Goal: Transaction & Acquisition: Purchase product/service

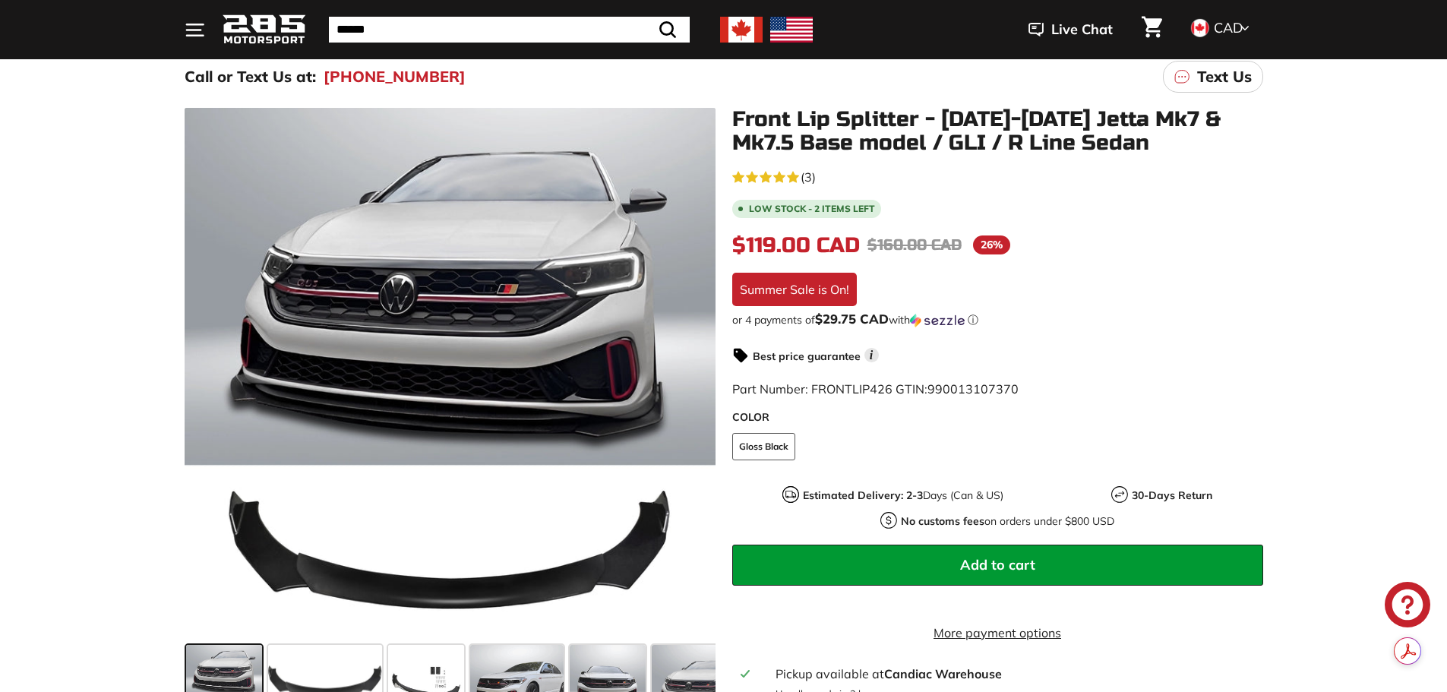
scroll to position [76, 0]
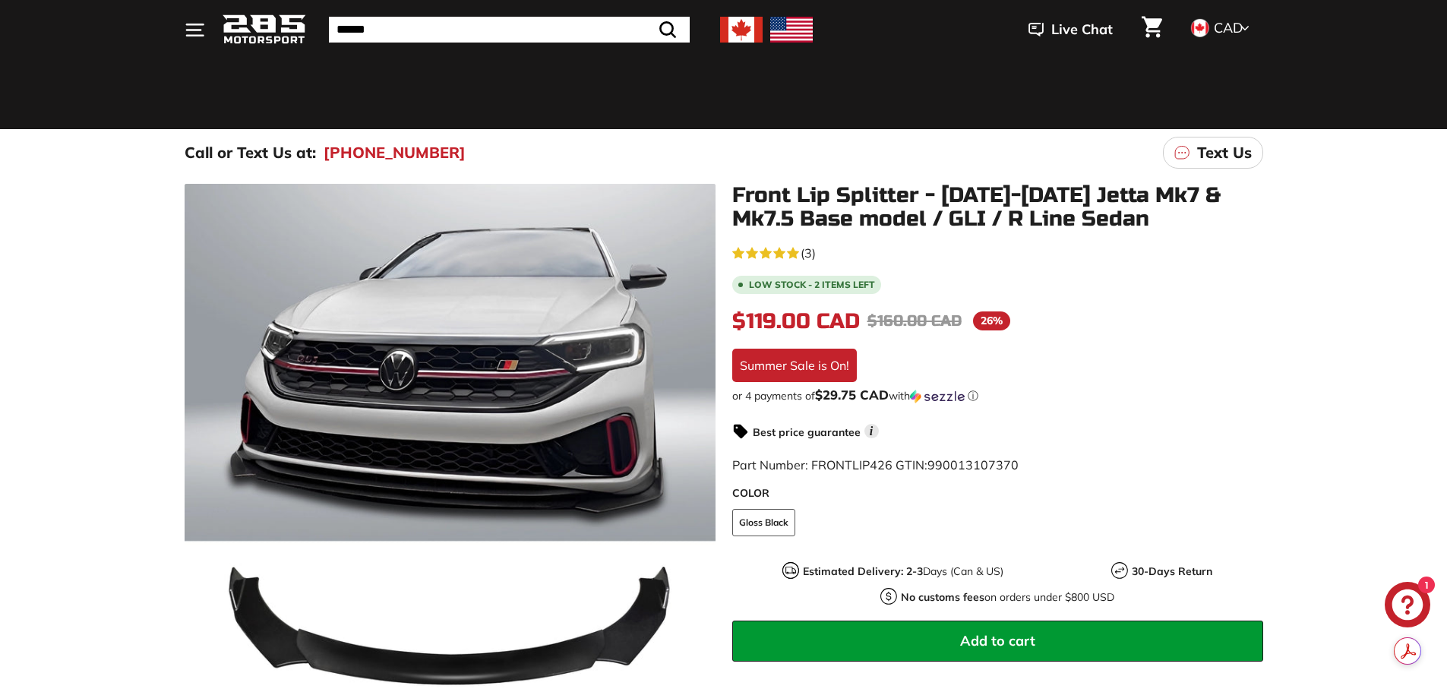
click at [736, 33] on img at bounding box center [741, 30] width 43 height 26
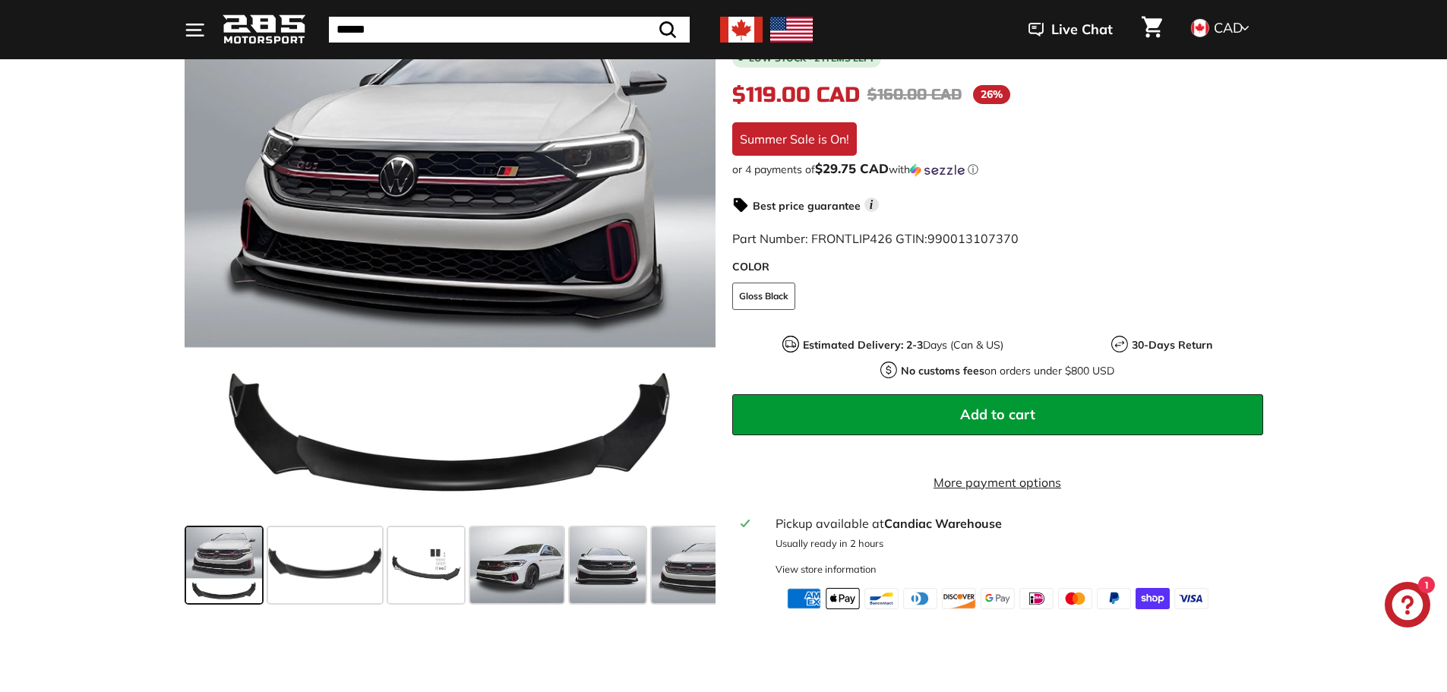
scroll to position [304, 0]
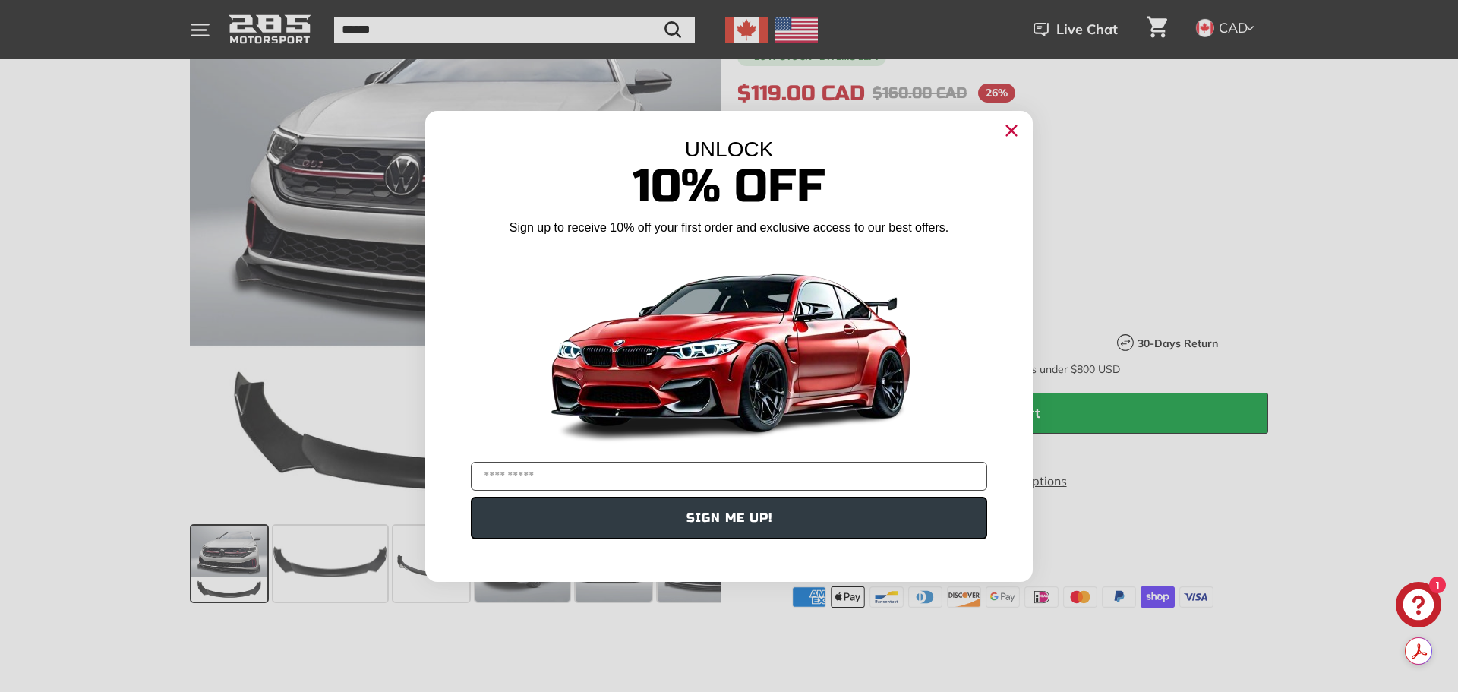
click at [1013, 123] on circle "Close dialog" at bounding box center [1011, 129] width 23 height 23
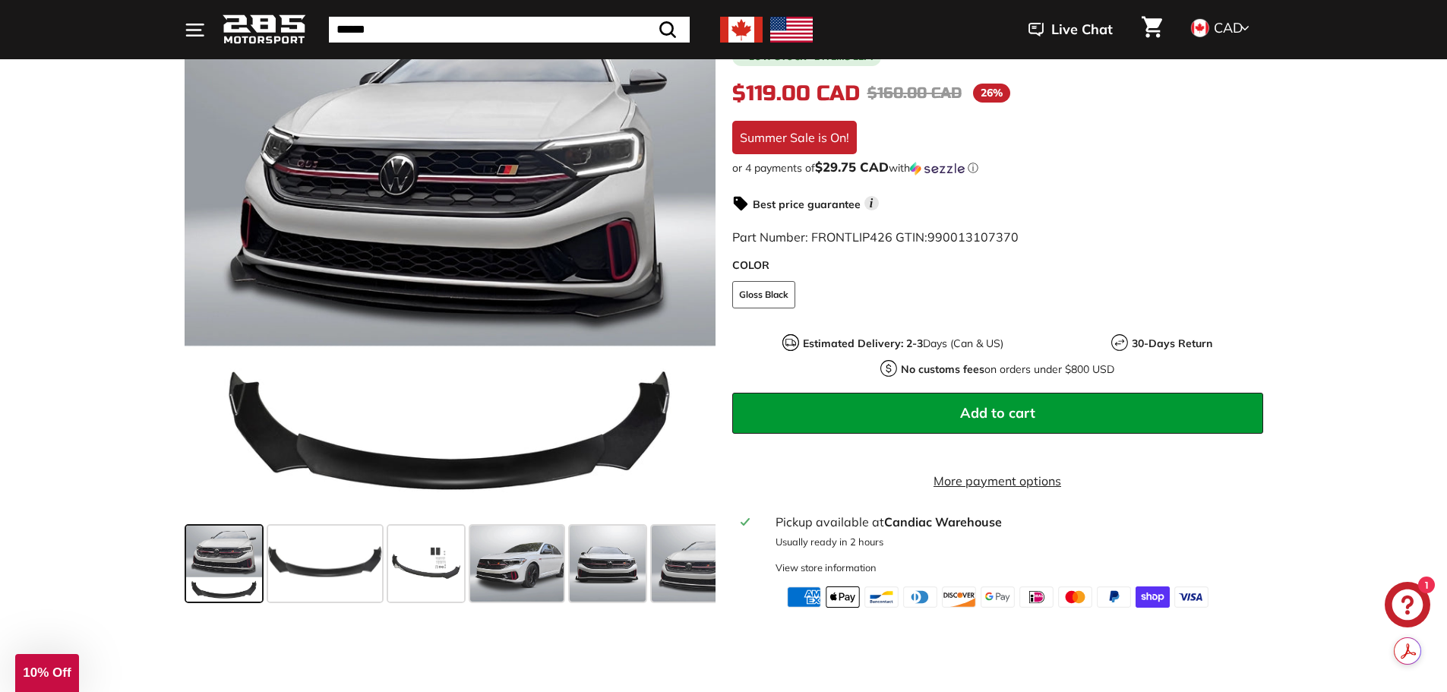
click at [246, 566] on span at bounding box center [224, 563] width 76 height 76
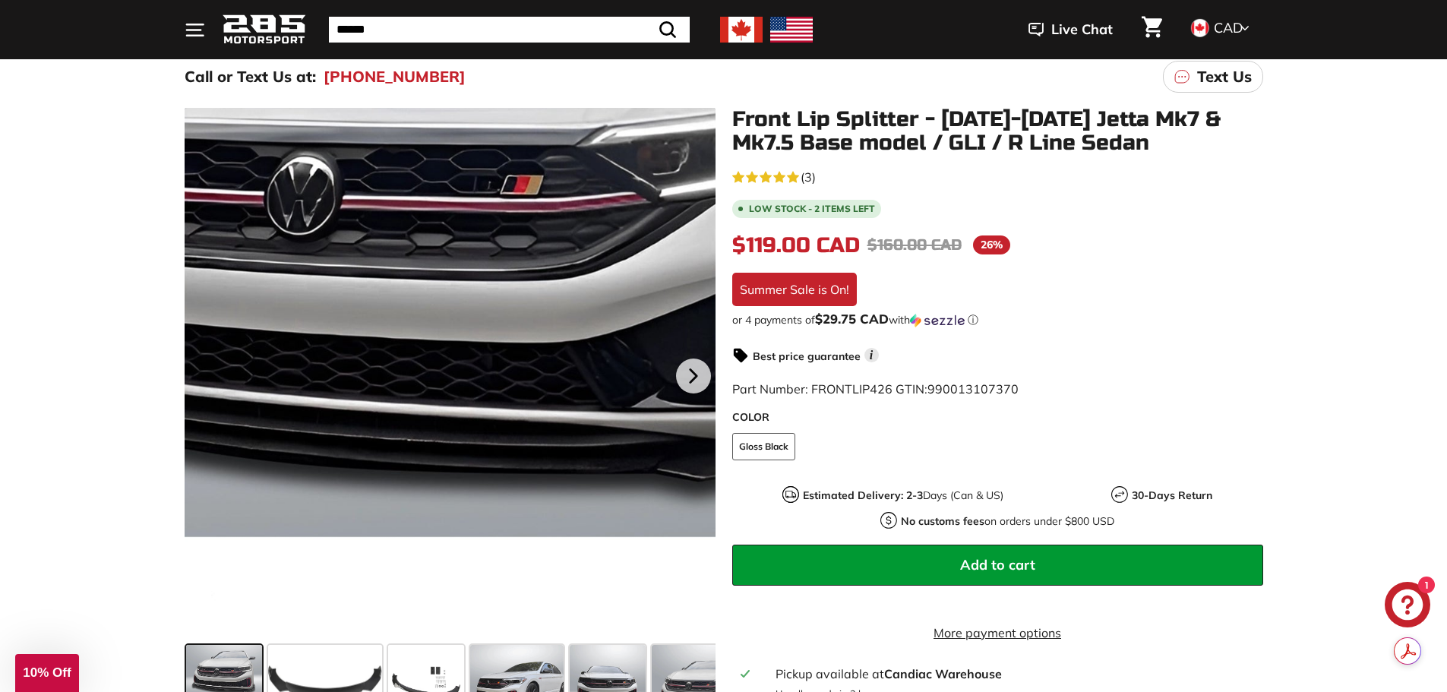
scroll to position [228, 0]
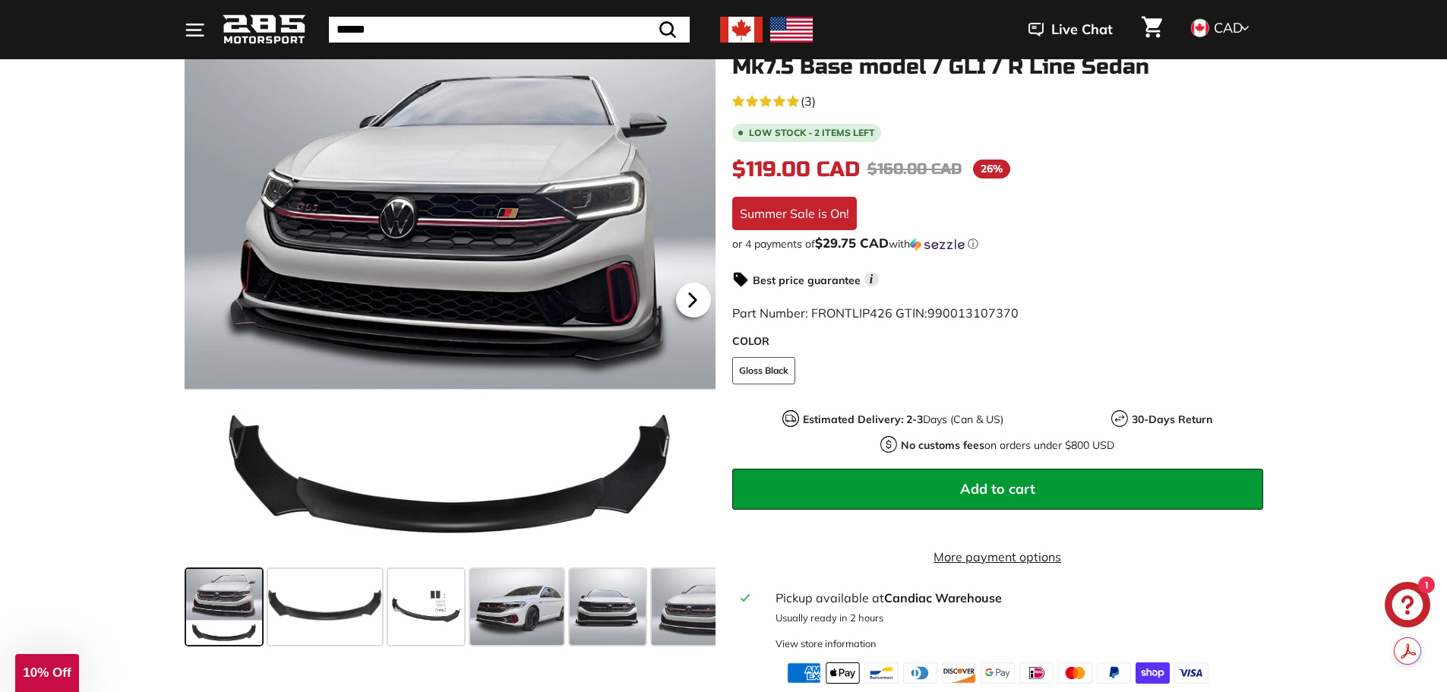
click at [704, 295] on icon at bounding box center [692, 299] width 35 height 35
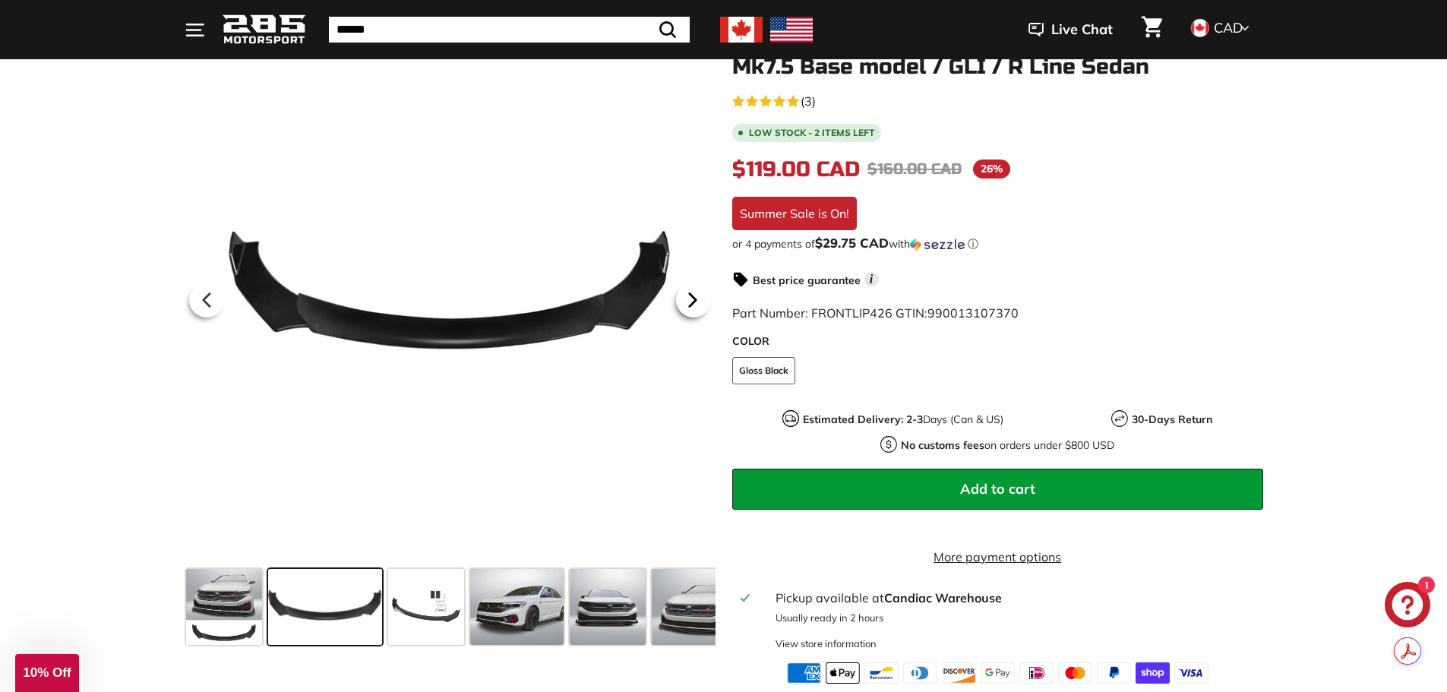
click at [704, 295] on icon at bounding box center [692, 299] width 35 height 35
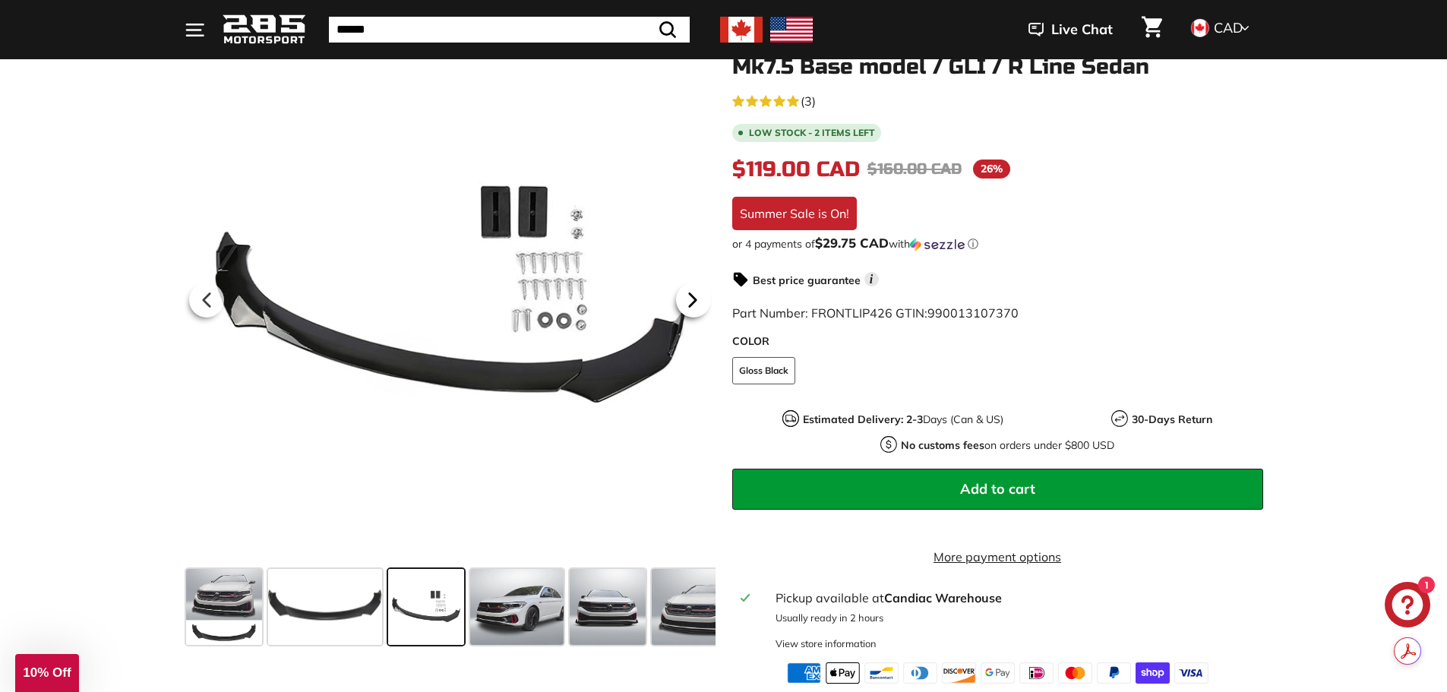
click at [695, 299] on icon at bounding box center [692, 299] width 6 height 13
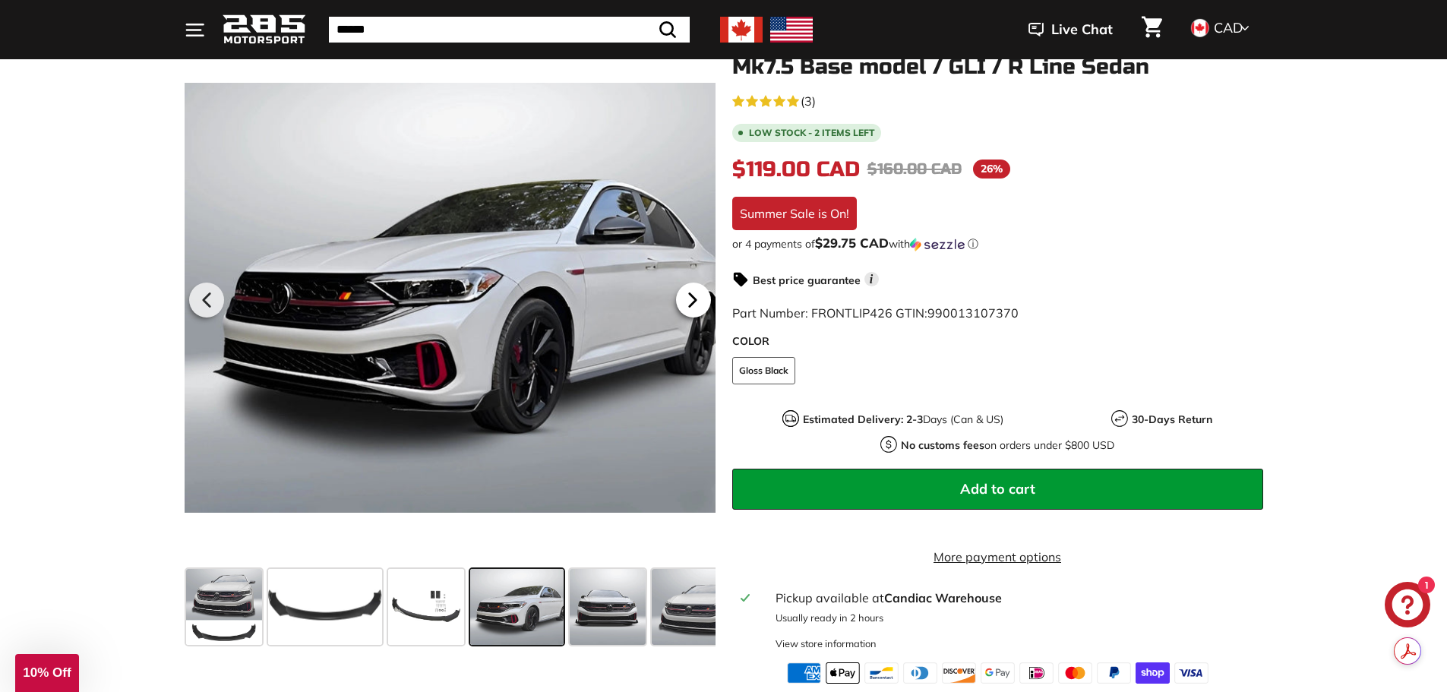
click at [695, 299] on icon at bounding box center [692, 299] width 6 height 13
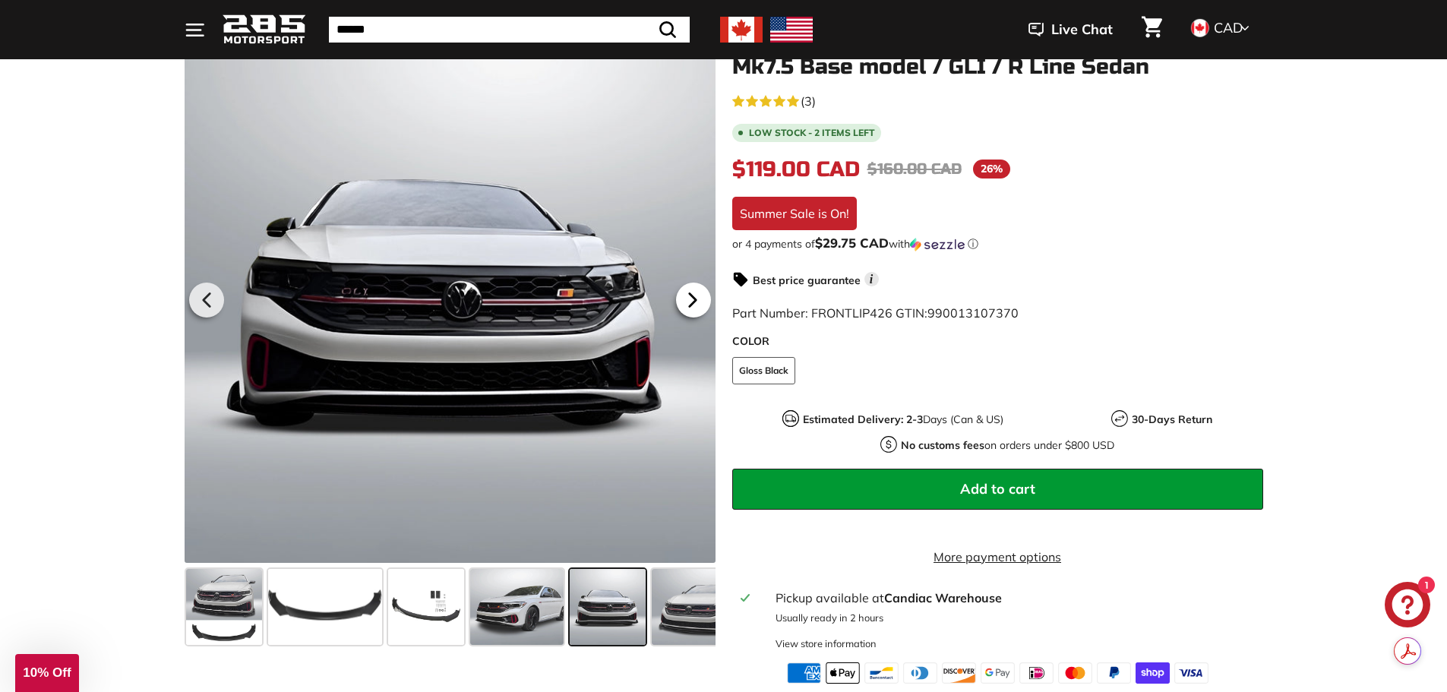
click at [695, 299] on icon at bounding box center [692, 299] width 6 height 13
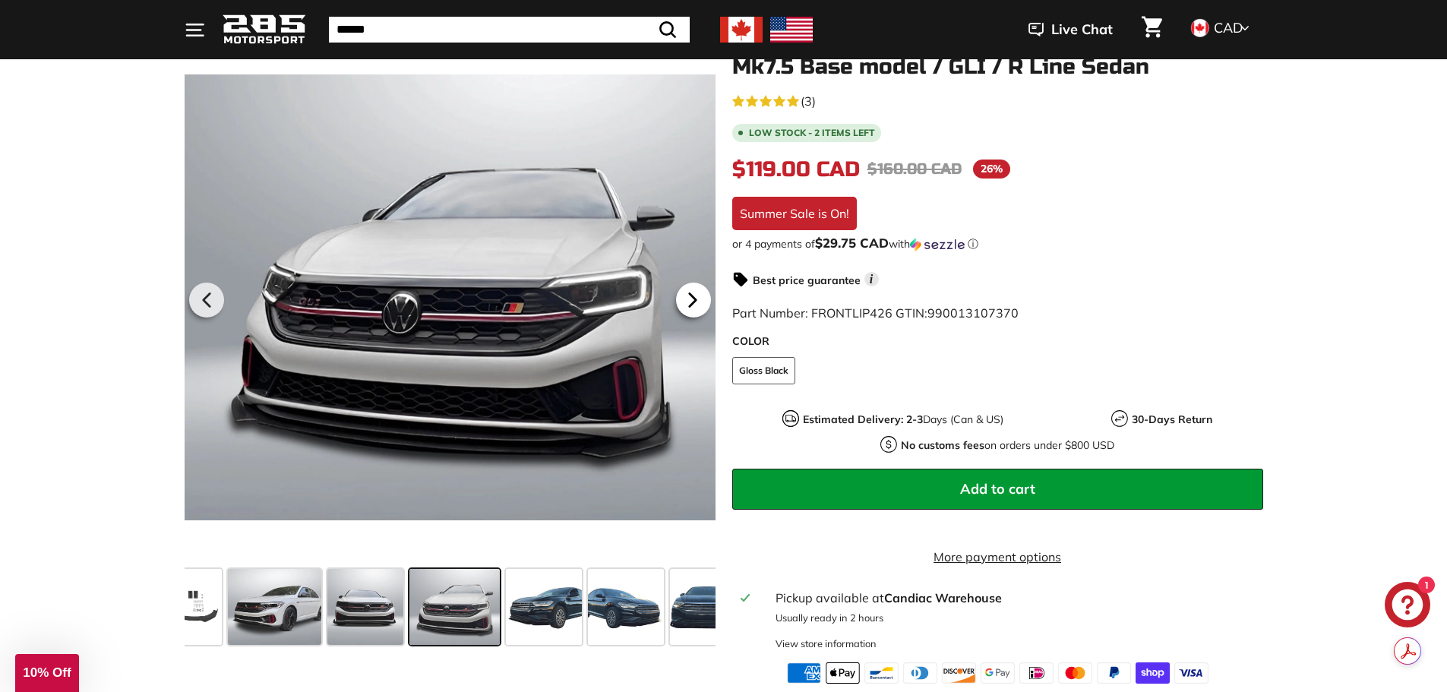
scroll to position [0, 248]
click at [695, 299] on icon at bounding box center [692, 299] width 6 height 13
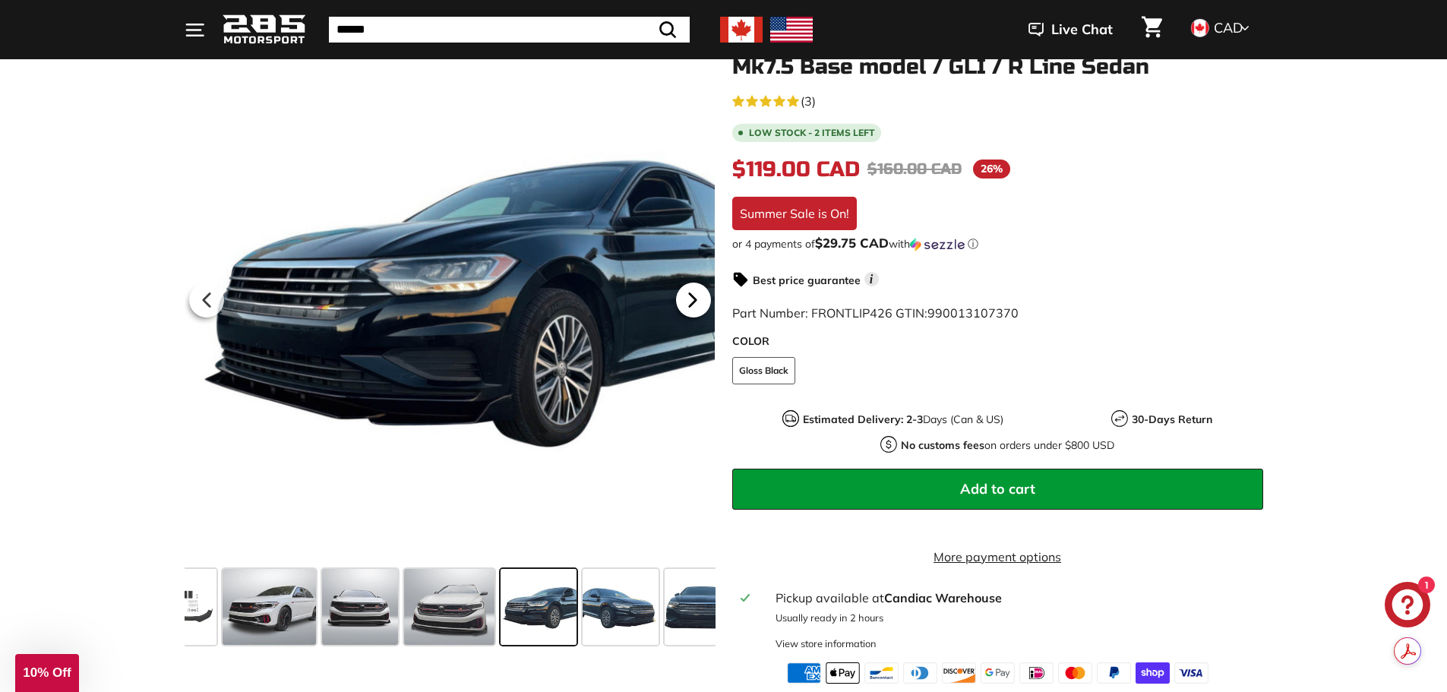
click at [695, 299] on icon at bounding box center [692, 299] width 6 height 13
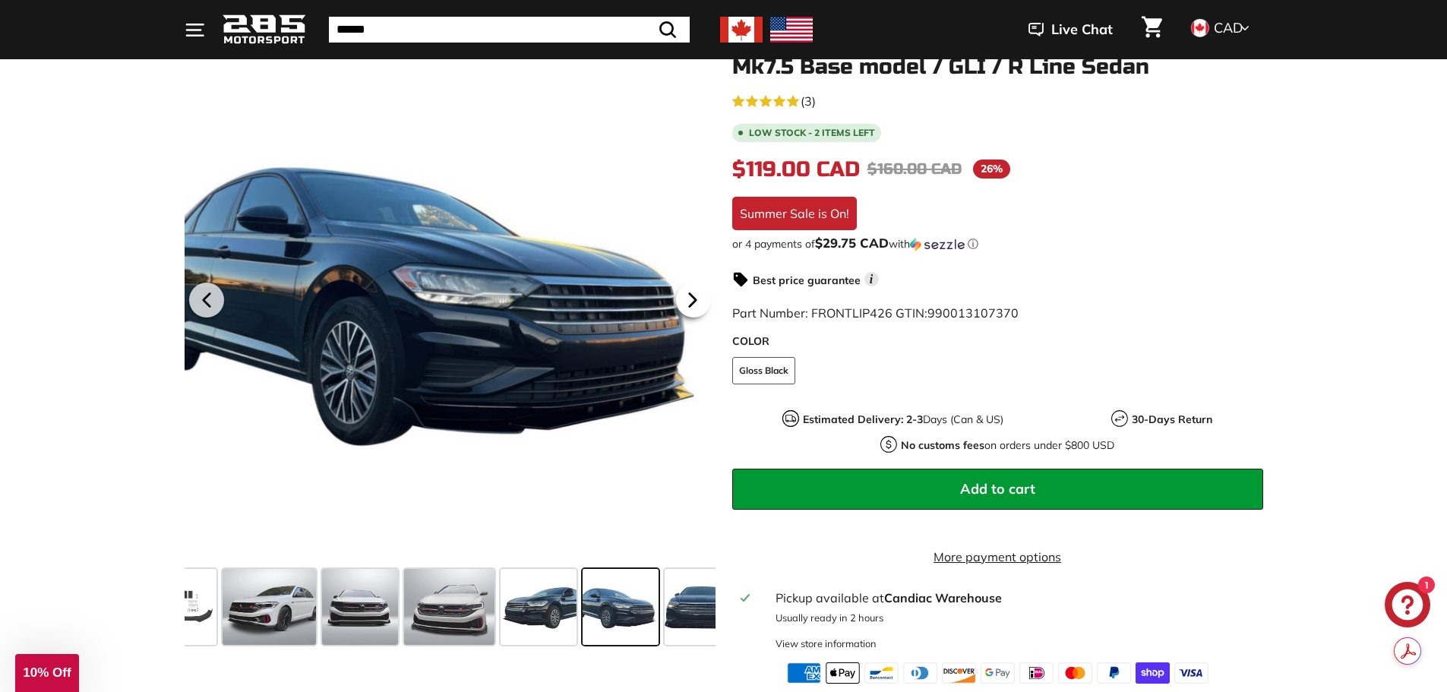
click at [695, 299] on icon at bounding box center [692, 299] width 6 height 13
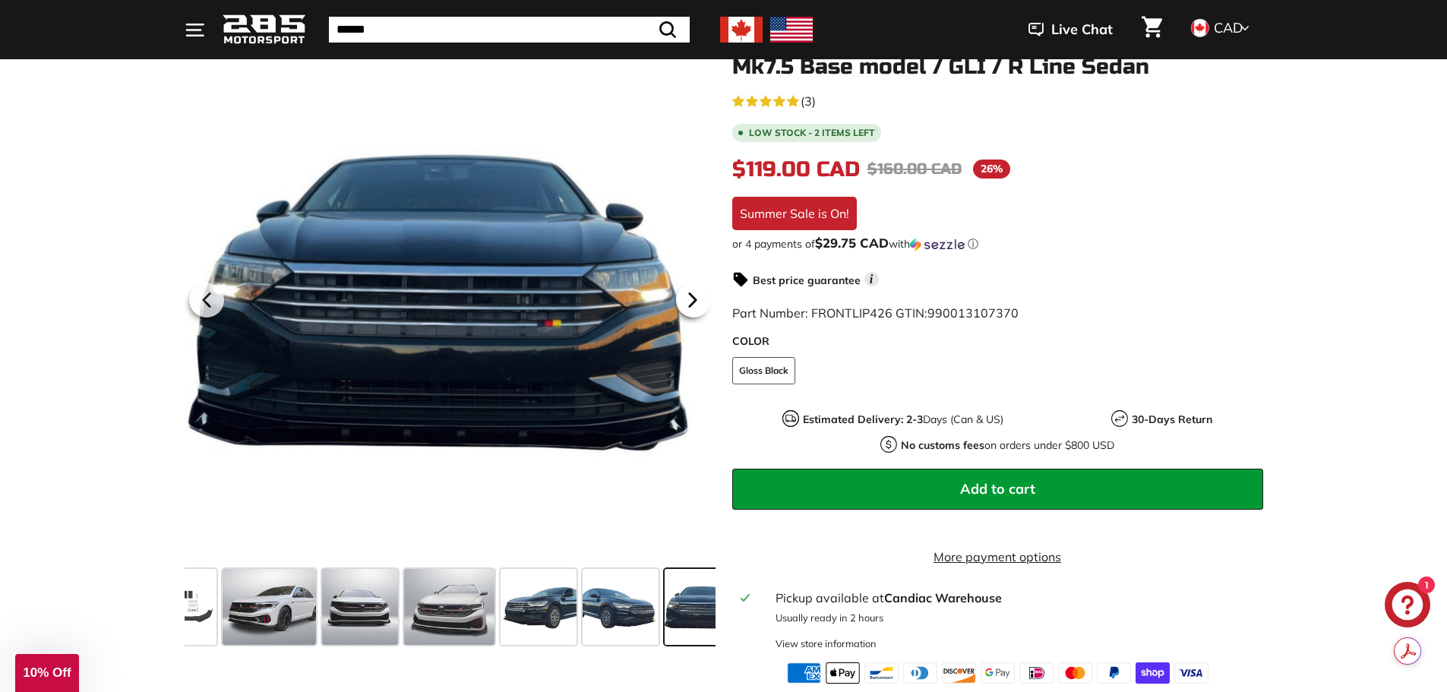
scroll to position [0, 358]
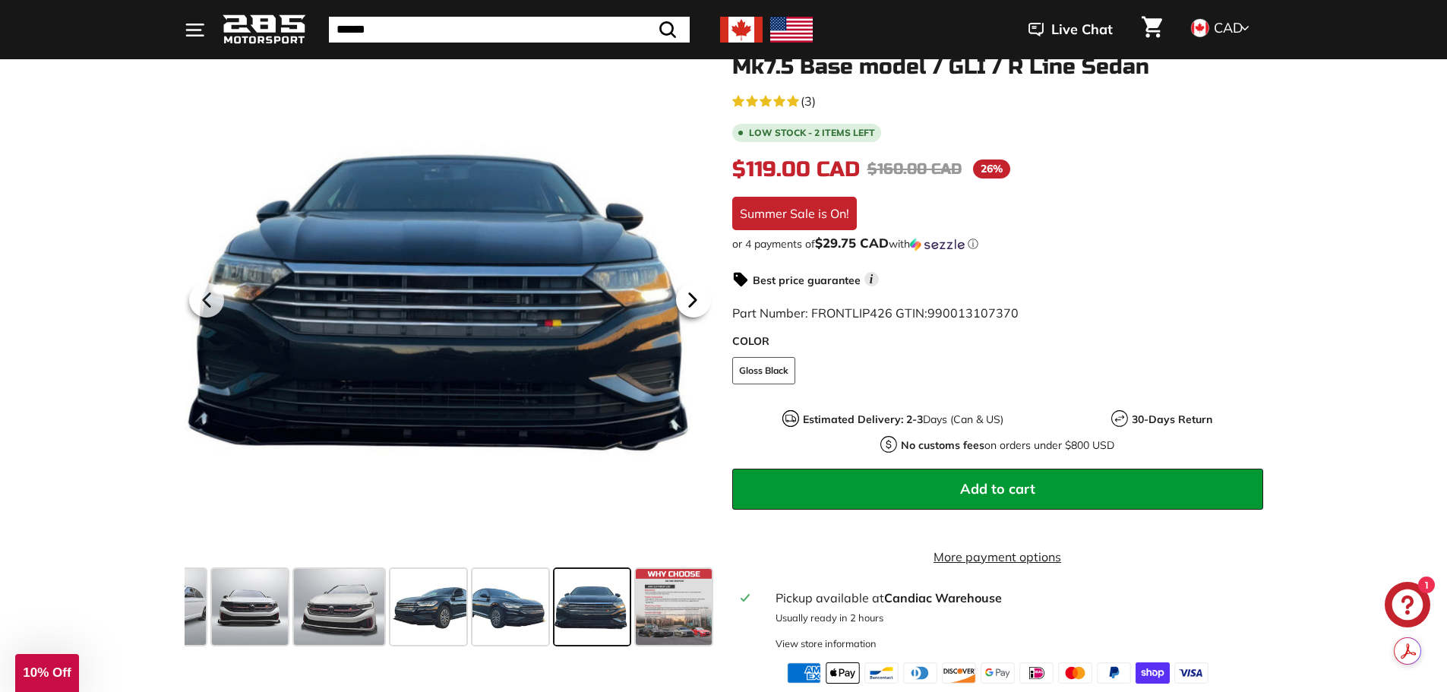
click at [695, 299] on icon at bounding box center [692, 299] width 6 height 13
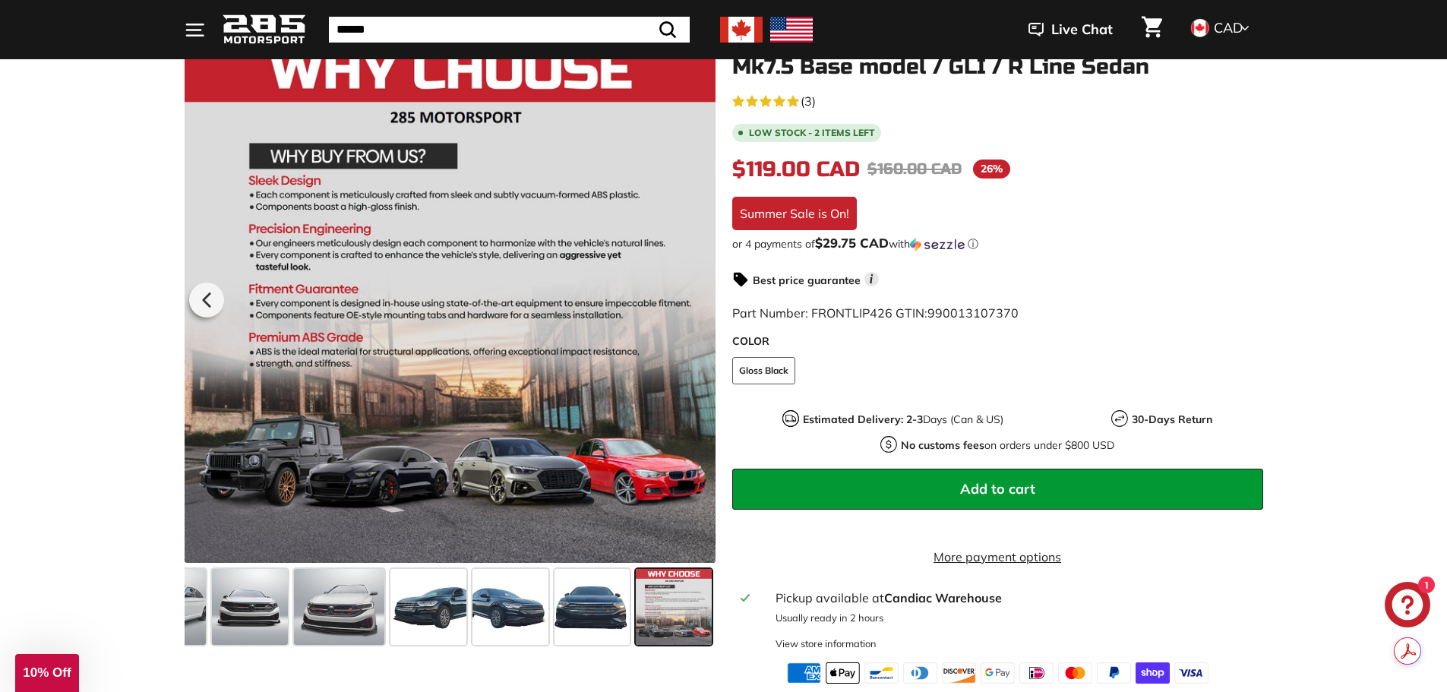
click at [696, 299] on div at bounding box center [450, 297] width 531 height 531
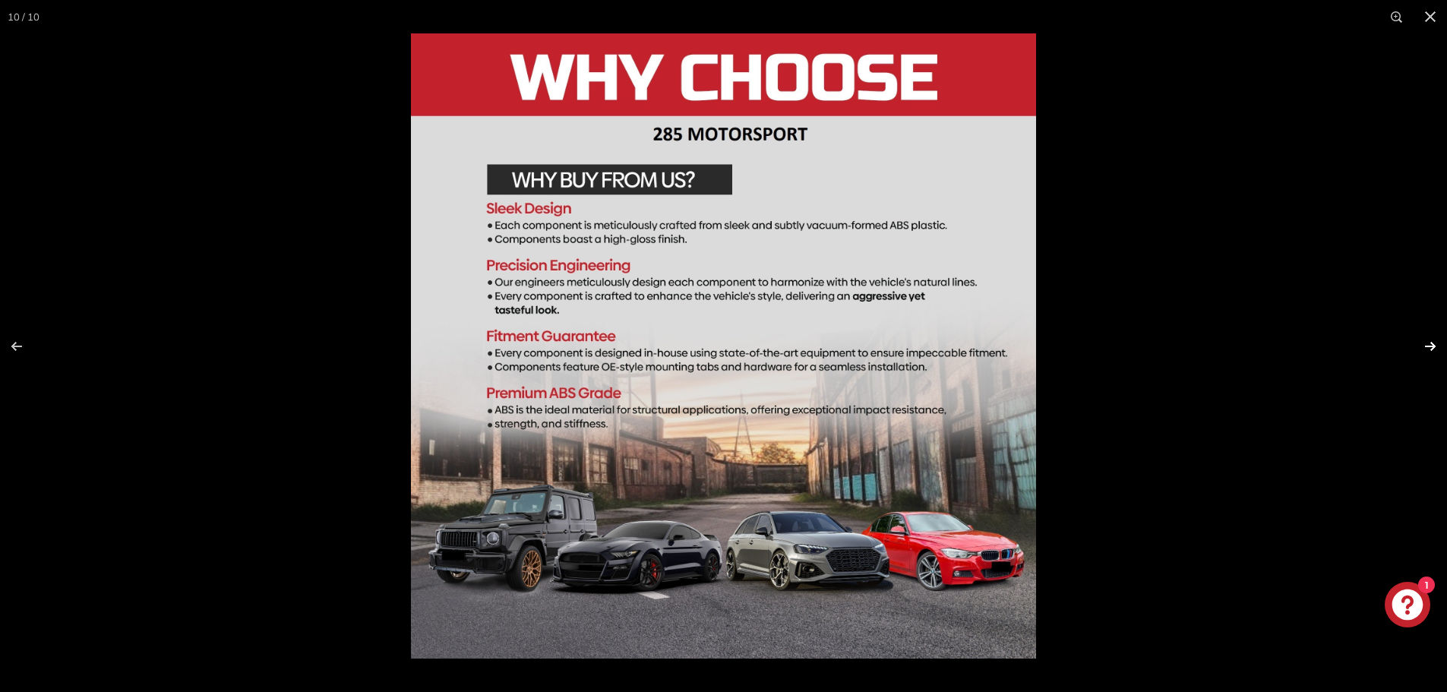
click at [1418, 347] on button at bounding box center [1419, 346] width 53 height 76
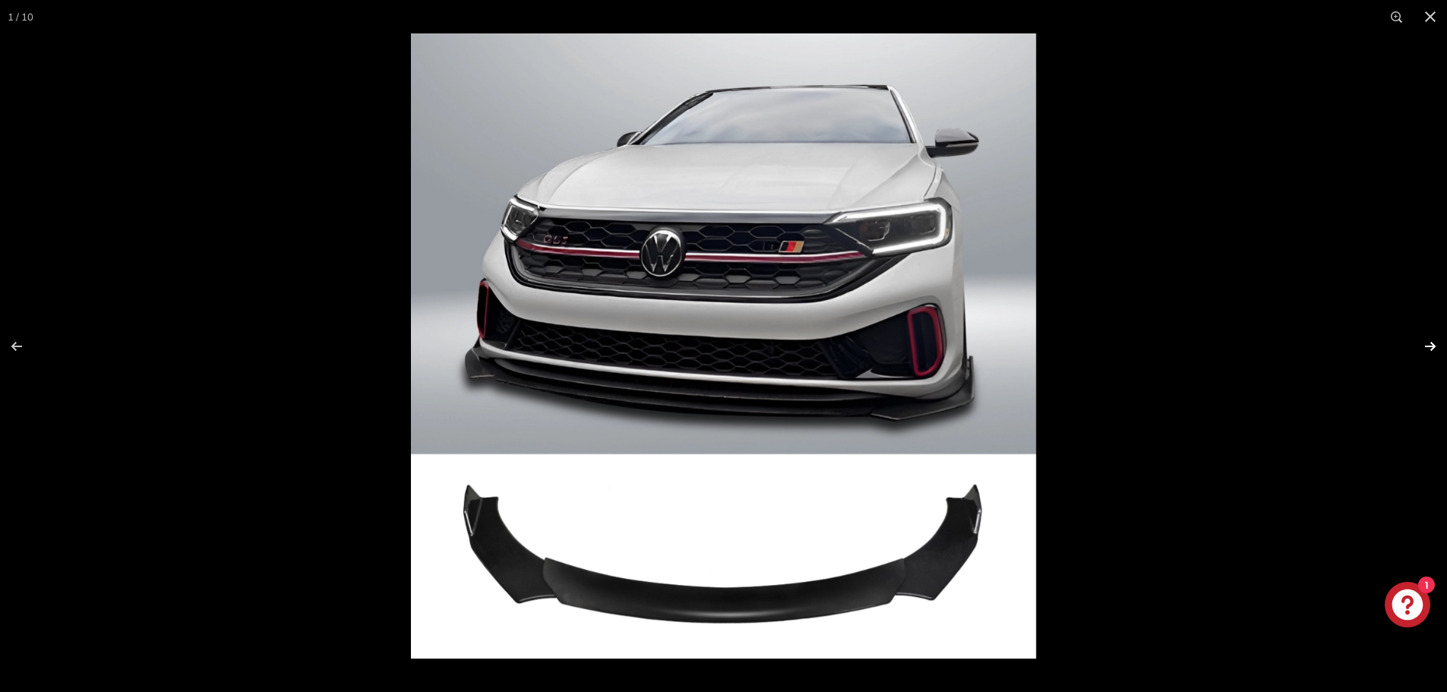
scroll to position [0, 0]
click at [1423, 344] on button at bounding box center [1419, 346] width 53 height 76
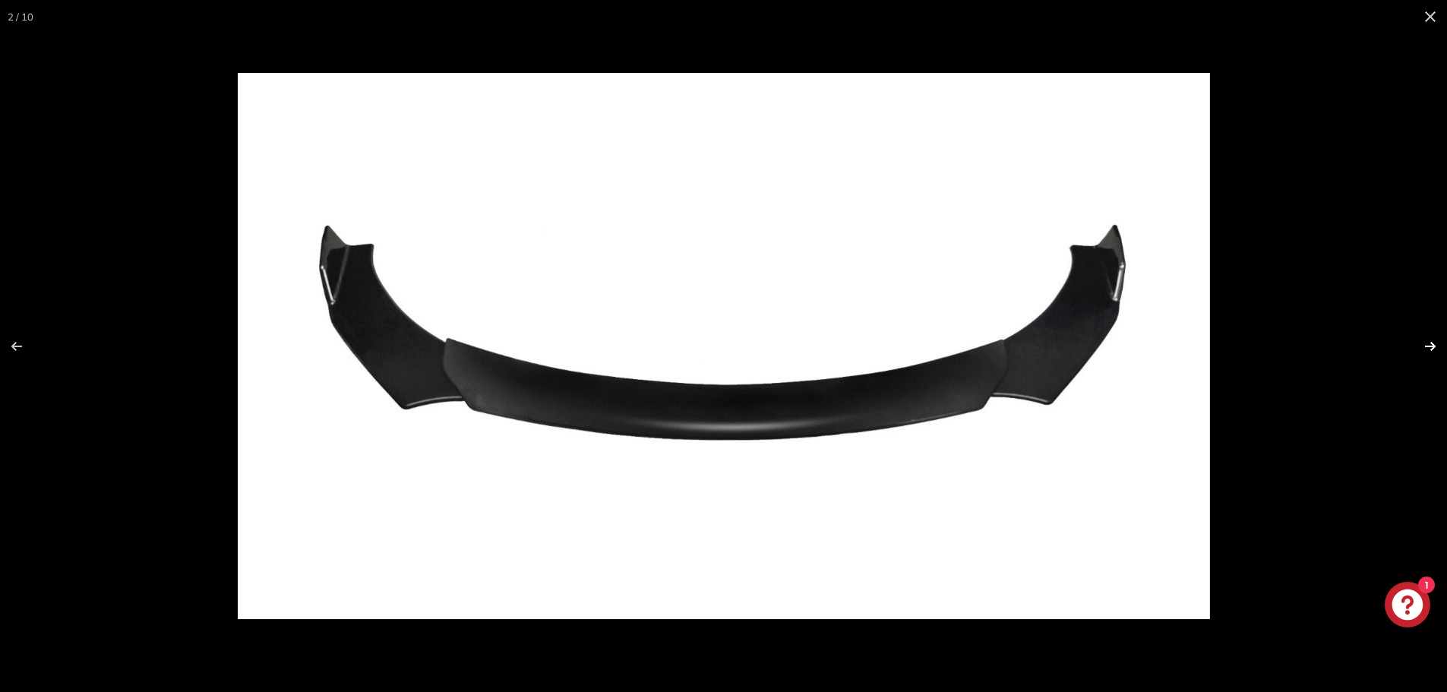
click at [1423, 344] on button at bounding box center [1419, 346] width 53 height 76
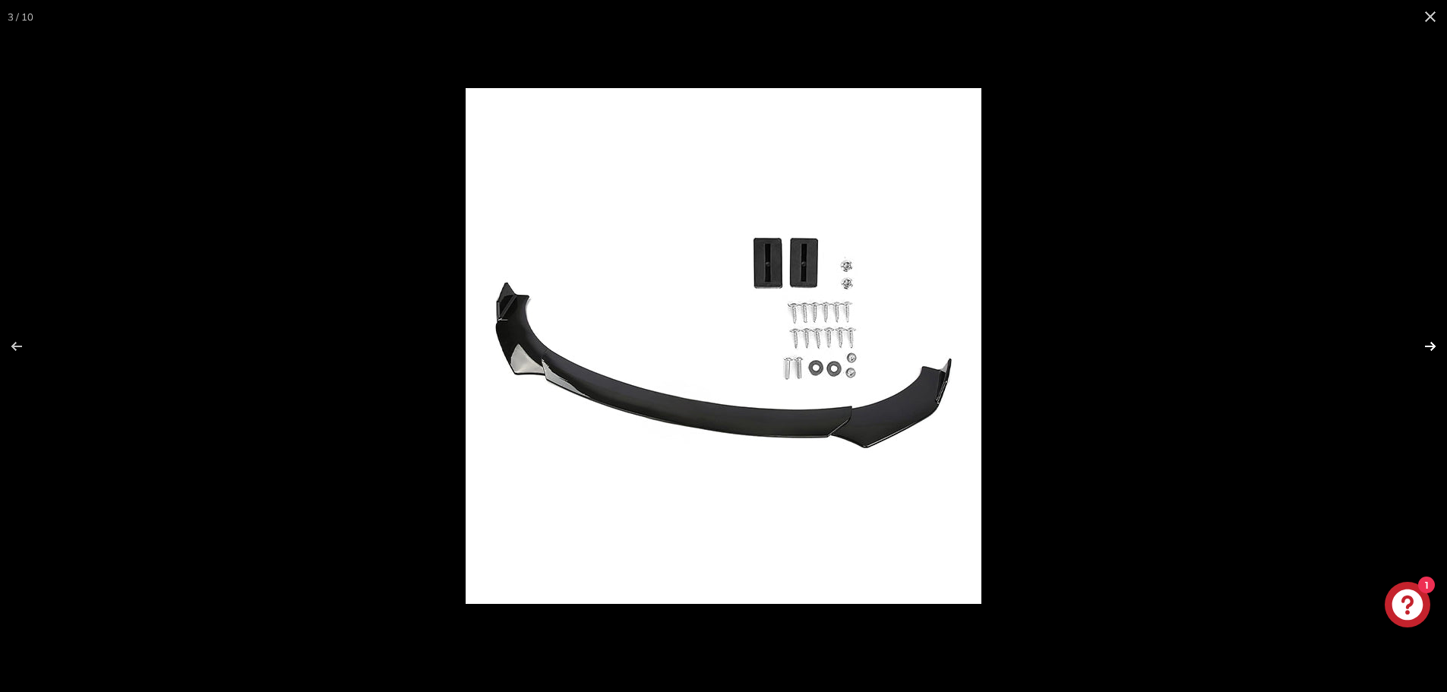
click at [1423, 344] on button at bounding box center [1419, 346] width 53 height 76
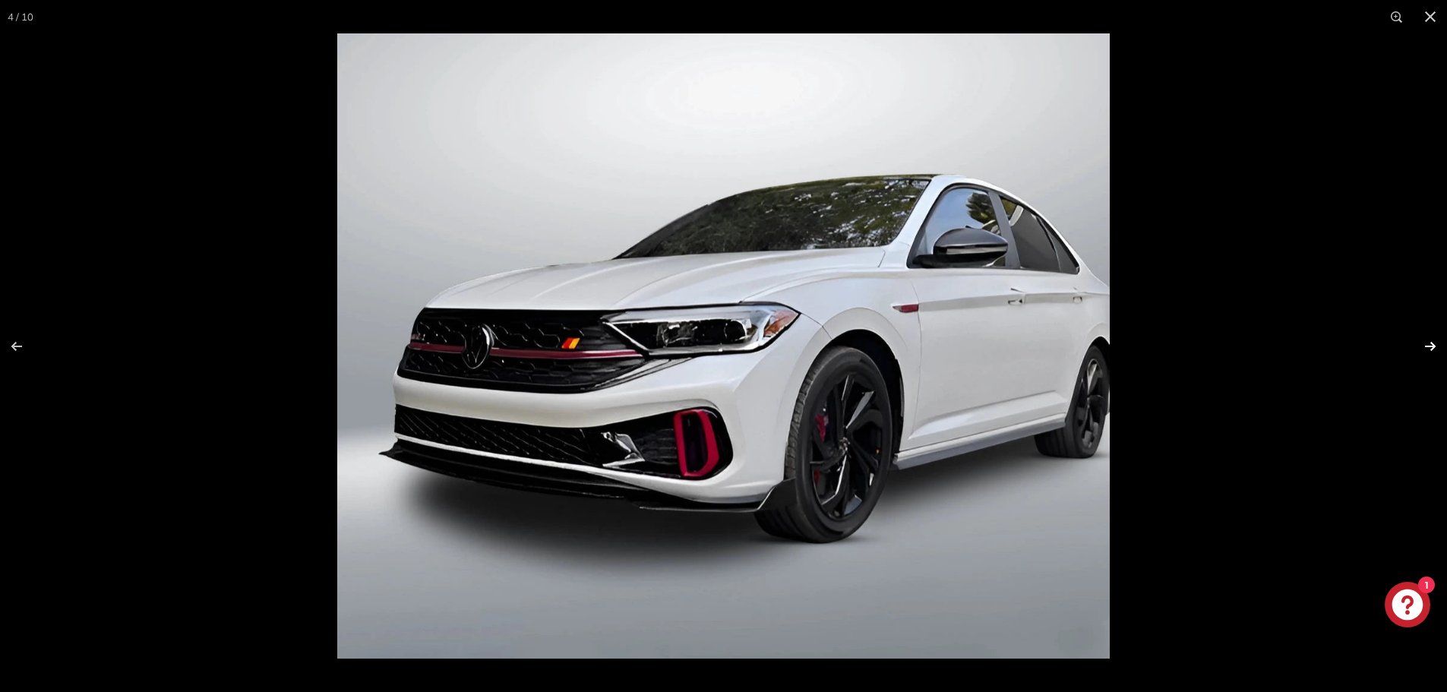
click at [1423, 344] on button at bounding box center [1419, 346] width 53 height 76
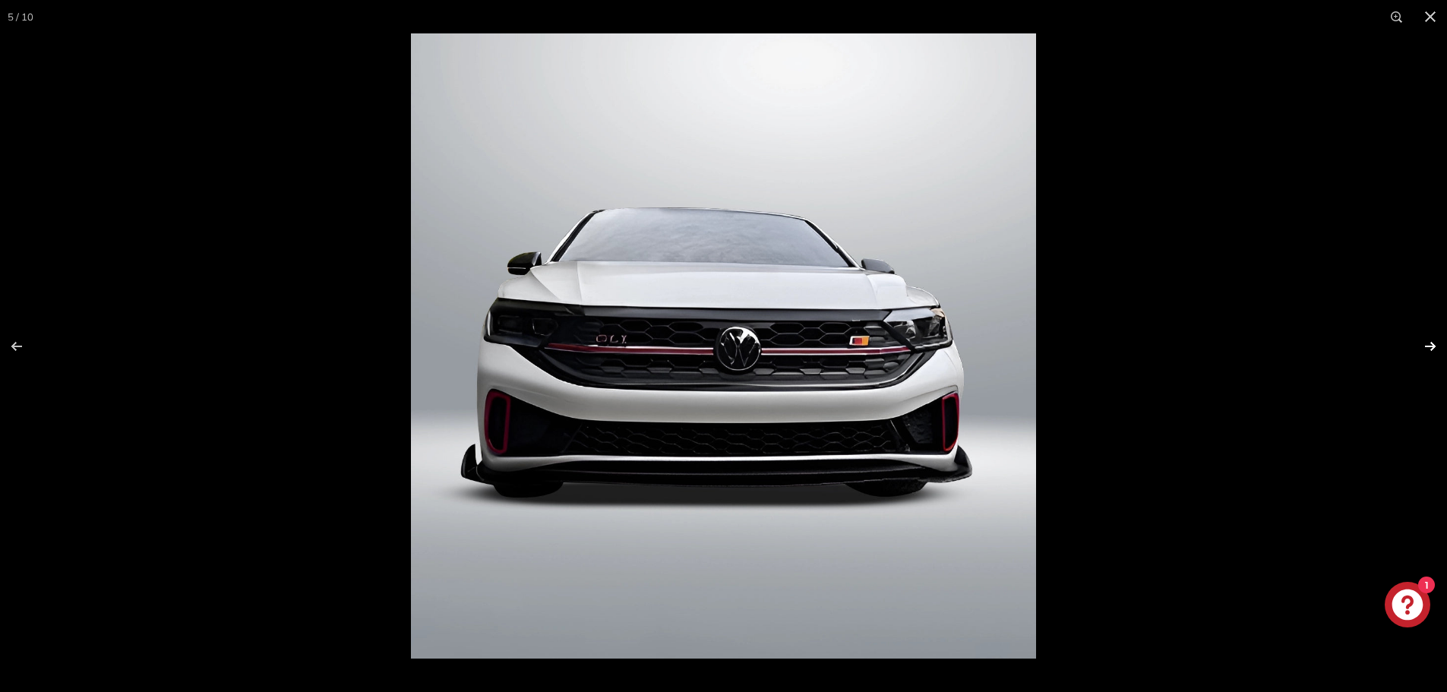
click at [1423, 344] on button at bounding box center [1419, 346] width 53 height 76
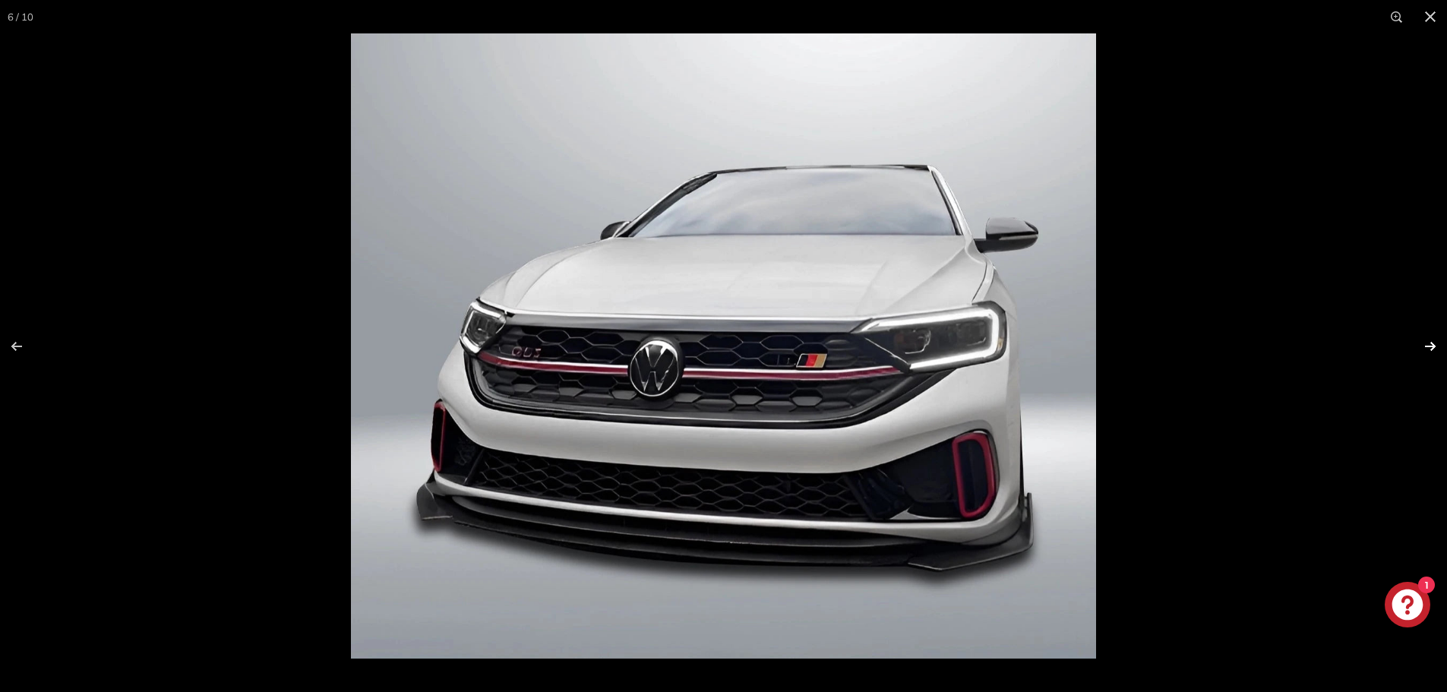
scroll to position [0, 248]
click at [1423, 344] on button at bounding box center [1419, 346] width 53 height 76
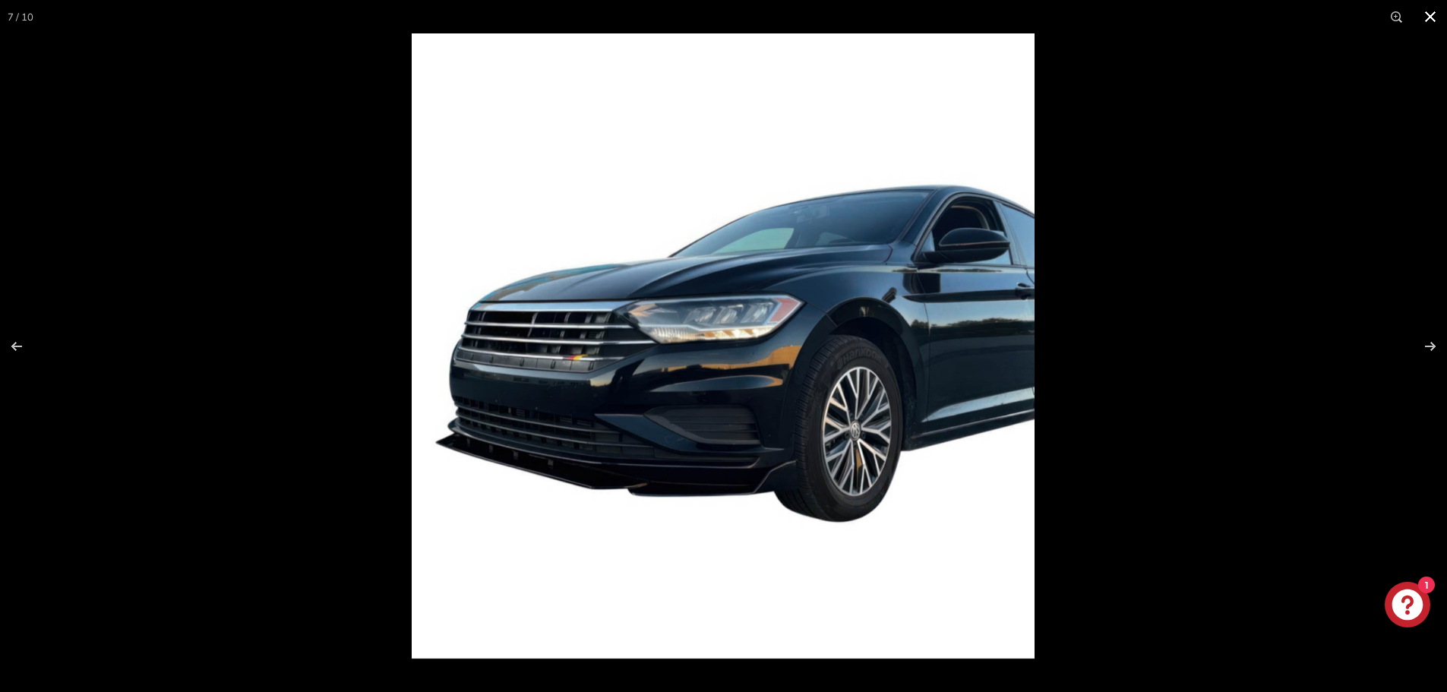
click at [1424, 16] on button at bounding box center [1429, 16] width 33 height 33
